Goal: Complete application form

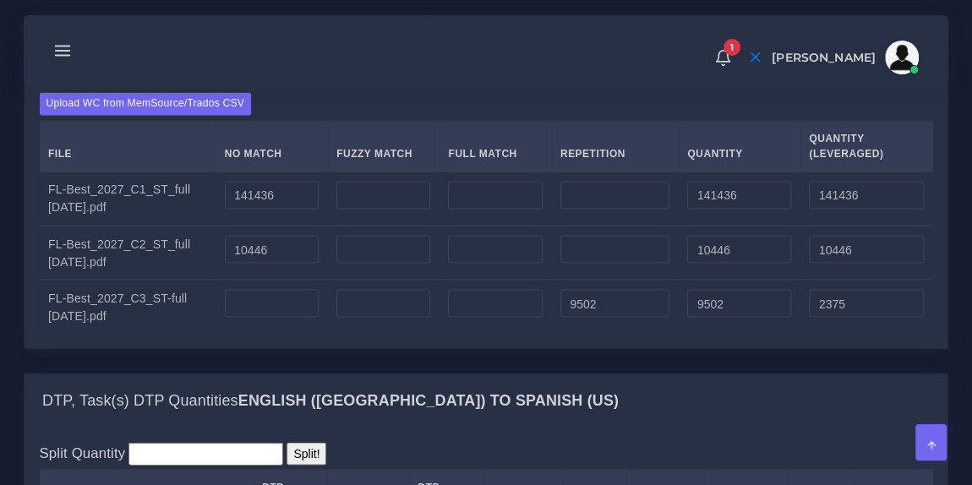
scroll to position [1355, 0]
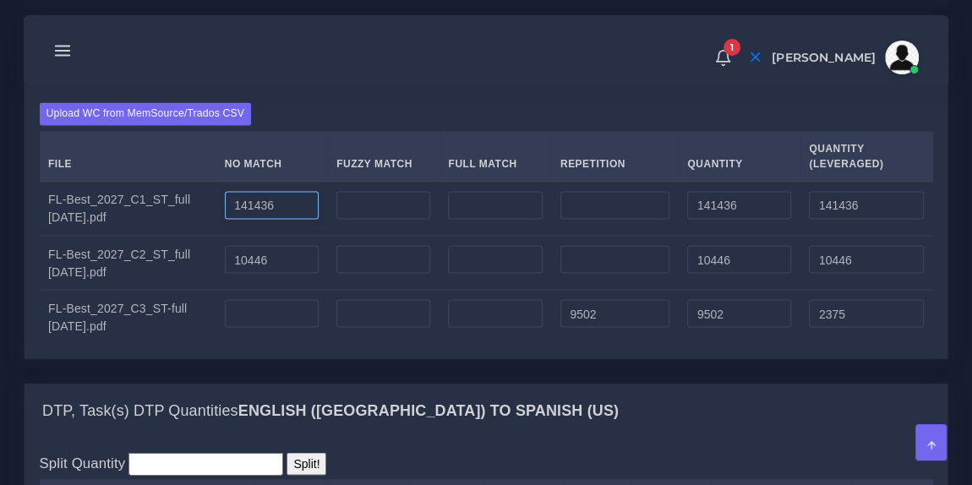
drag, startPoint x: 297, startPoint y: 288, endPoint x: 186, endPoint y: 284, distance: 110.8
click at [186, 236] on tr "FL-Best_2027_C1_ST_full [DATE].pdf 141436 141436 141436" at bounding box center [487, 208] width 894 height 55
type input "66274"
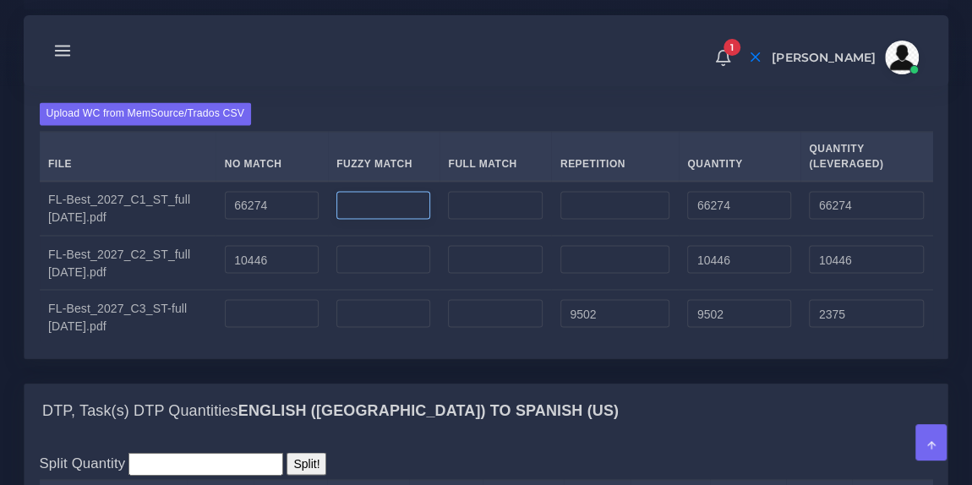
click at [394, 220] on input "number" at bounding box center [383, 205] width 94 height 29
type input "53746"
type input "120020"
type input "93147"
click at [429, 202] on div "Upload WC from MemSource/Trados CSV File No Match Fuzzy Match Full Match Repeti…" at bounding box center [487, 222] width 894 height 241
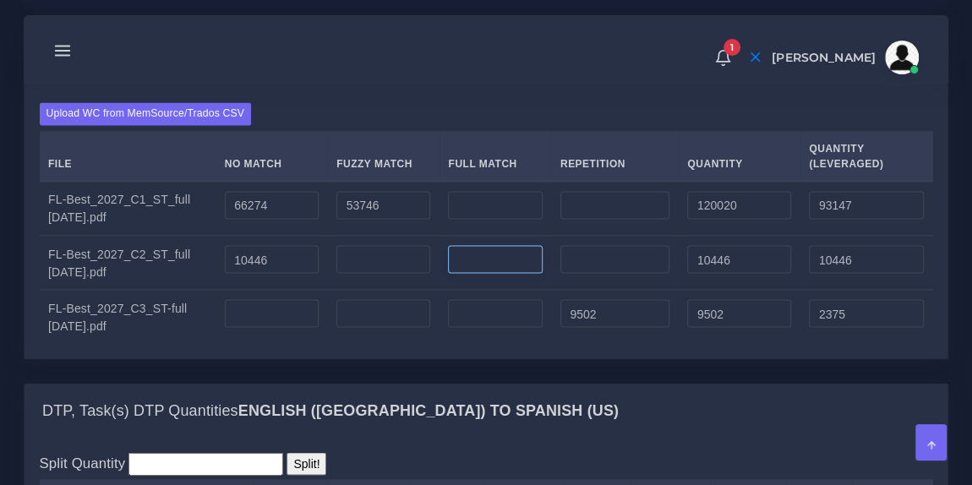
click at [477, 274] on input "number" at bounding box center [495, 259] width 94 height 29
type input "117623"
type input "128069"
type input "39851"
click at [284, 274] on input "10446" at bounding box center [272, 259] width 94 height 29
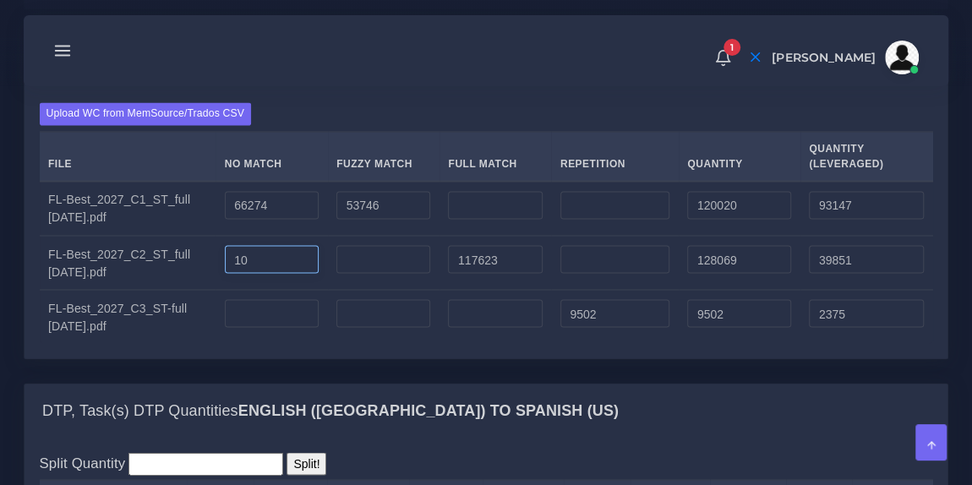
type input "1"
type input "0"
type input "117623"
type input "29405"
click at [614, 328] on input "9502" at bounding box center [614, 313] width 109 height 29
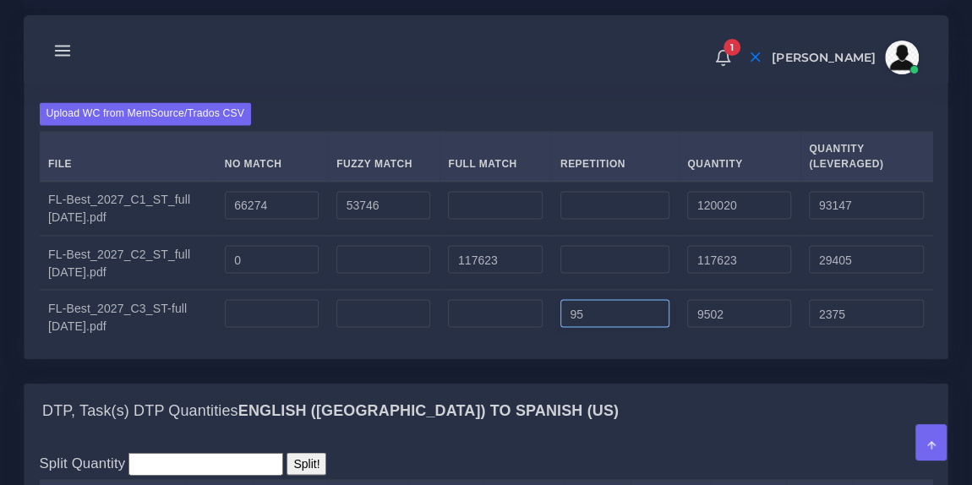
type input "9"
type input "0"
click at [275, 274] on input "0" at bounding box center [272, 259] width 94 height 29
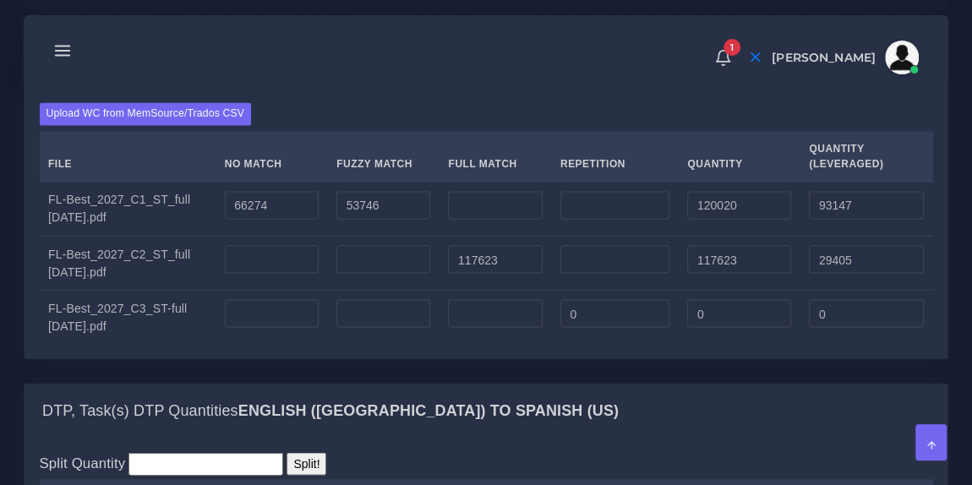
type input "0"
click at [589, 328] on input "0" at bounding box center [614, 313] width 109 height 29
type input "58670"
type input "14667"
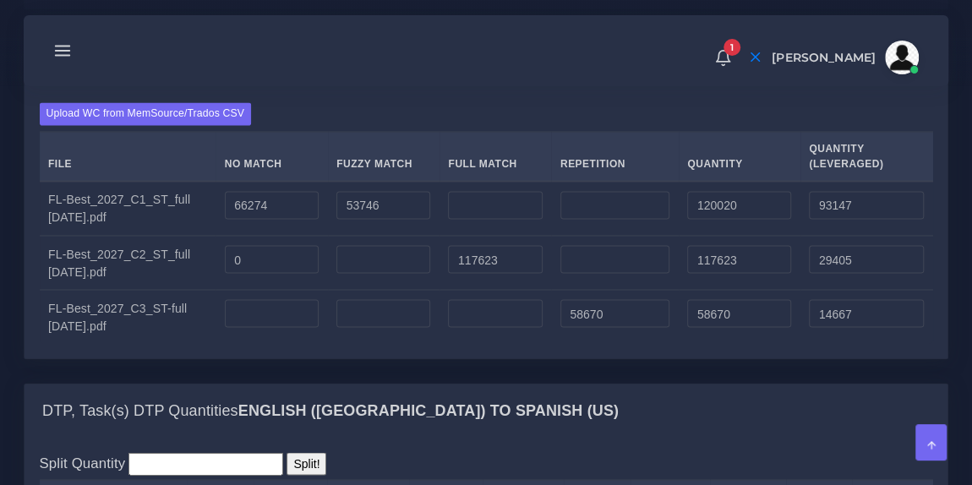
click at [538, 183] on div "Upload WC from MemSource/Trados CSV File No Match Fuzzy Match Full Match Repeti…" at bounding box center [487, 222] width 894 height 241
drag, startPoint x: 274, startPoint y: 292, endPoint x: 162, endPoint y: 287, distance: 111.7
click at [162, 236] on tr "FL-Best_2027_C1_ST_full [DATE].pdf 66274 53746 120020 93147" at bounding box center [487, 208] width 894 height 55
type input "70780"
type input "124526"
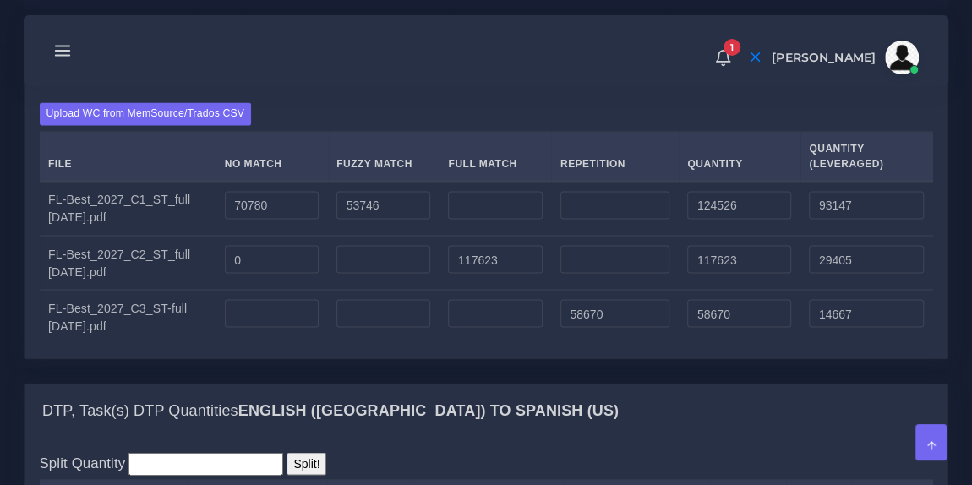
type input "97653"
click at [330, 185] on div "Upload WC from MemSource/Trados CSV File No Match Fuzzy Match Full Match Repeti…" at bounding box center [487, 222] width 894 height 241
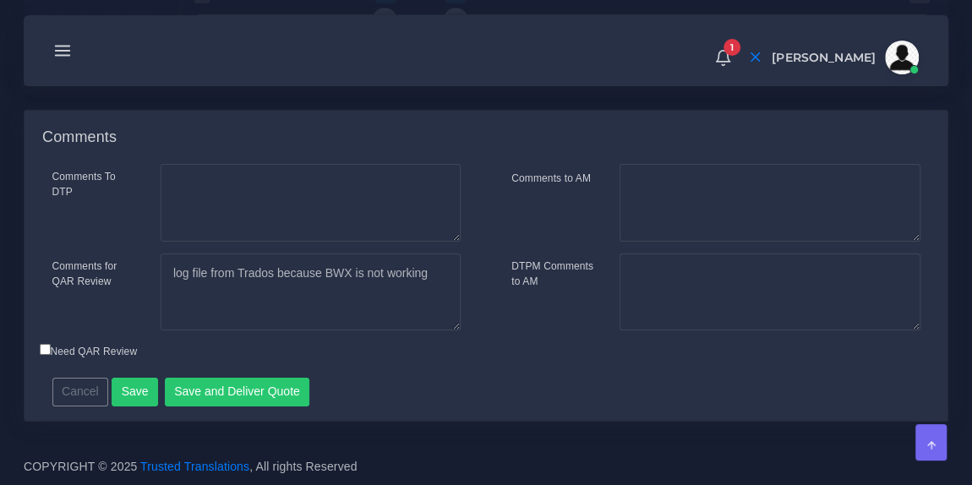
scroll to position [2975, 0]
click at [238, 388] on button "Save and Deliver Quote" at bounding box center [237, 392] width 145 height 29
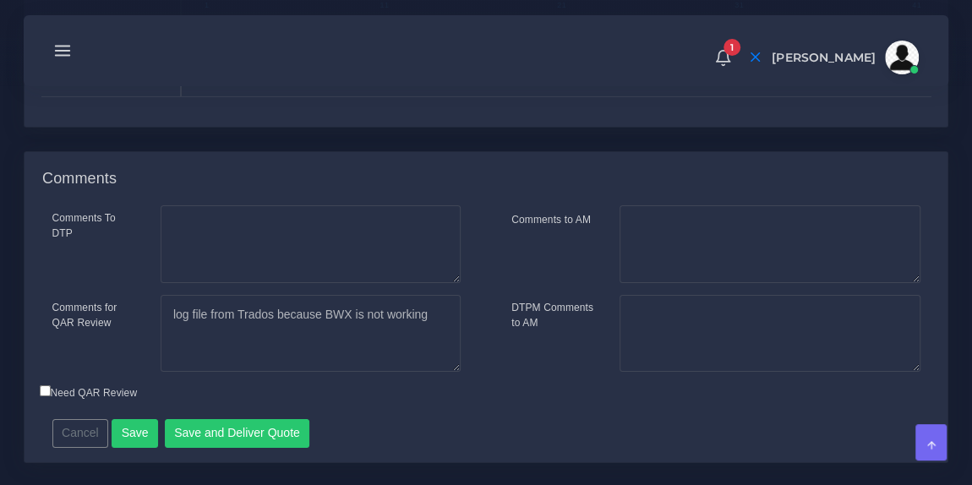
scroll to position [2872, 0]
